Goal: Task Accomplishment & Management: Manage account settings

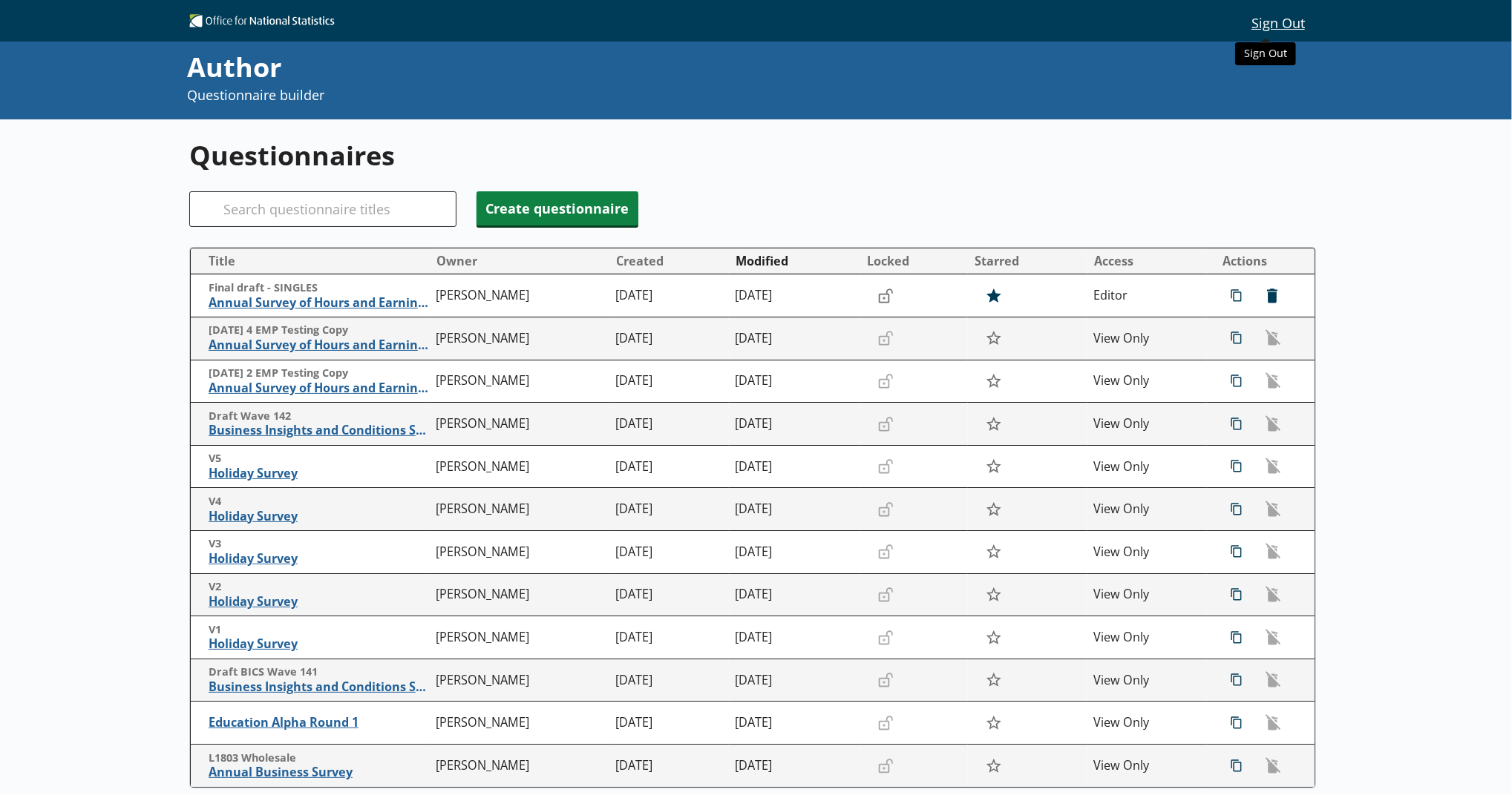
click at [1250, 11] on button "Sign Out" at bounding box center [1278, 22] width 76 height 26
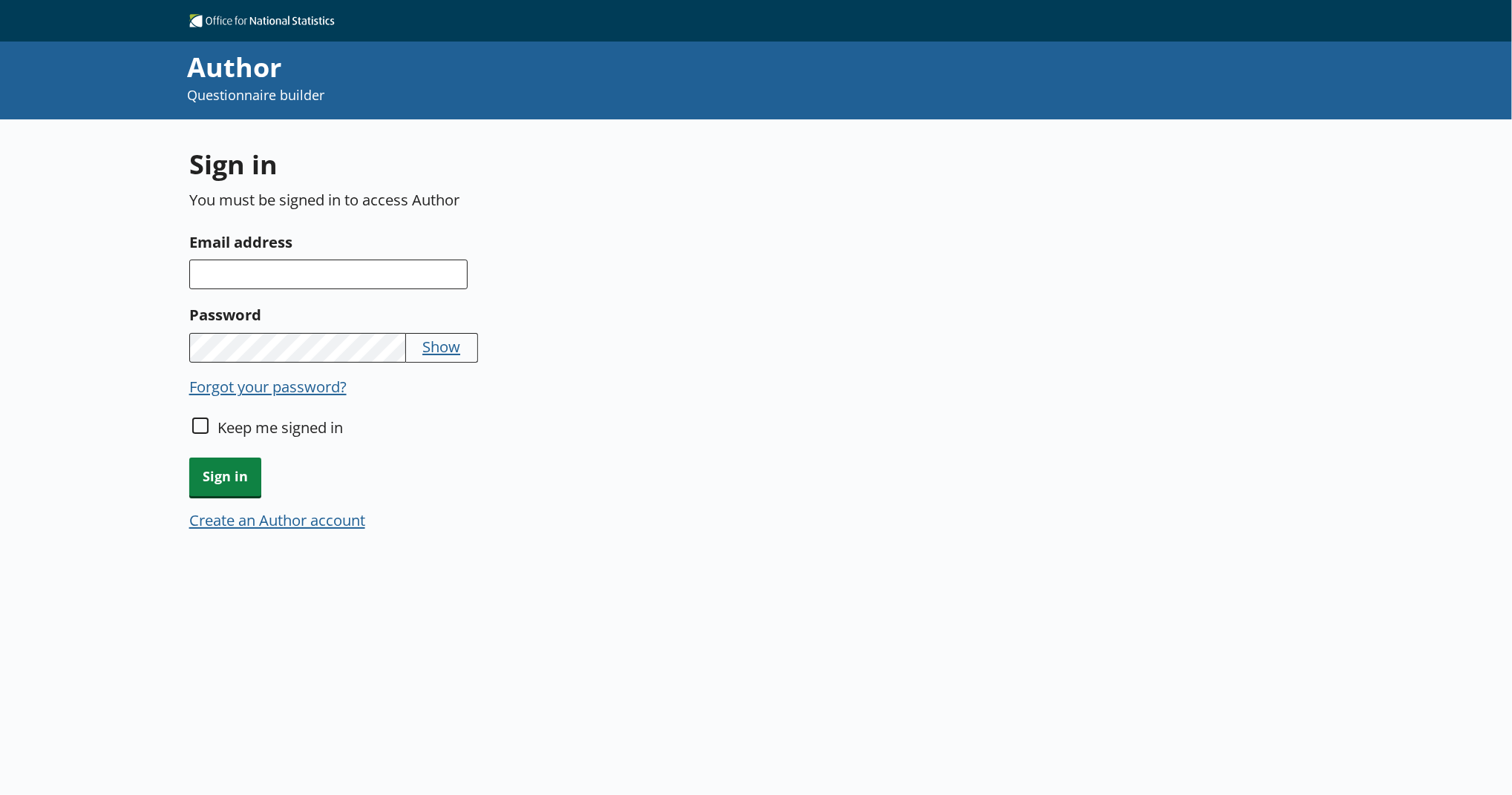
click at [663, 175] on div "Sign in You must be signed in to access Author Email address Password Show Forg…" at bounding box center [565, 348] width 752 height 404
